Goal: Find specific page/section: Find specific page/section

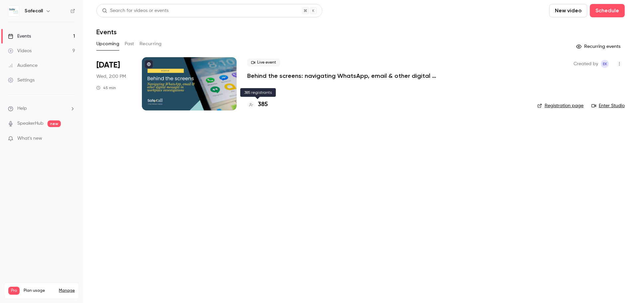
click at [260, 105] on h4 "385" at bounding box center [263, 104] width 10 height 9
